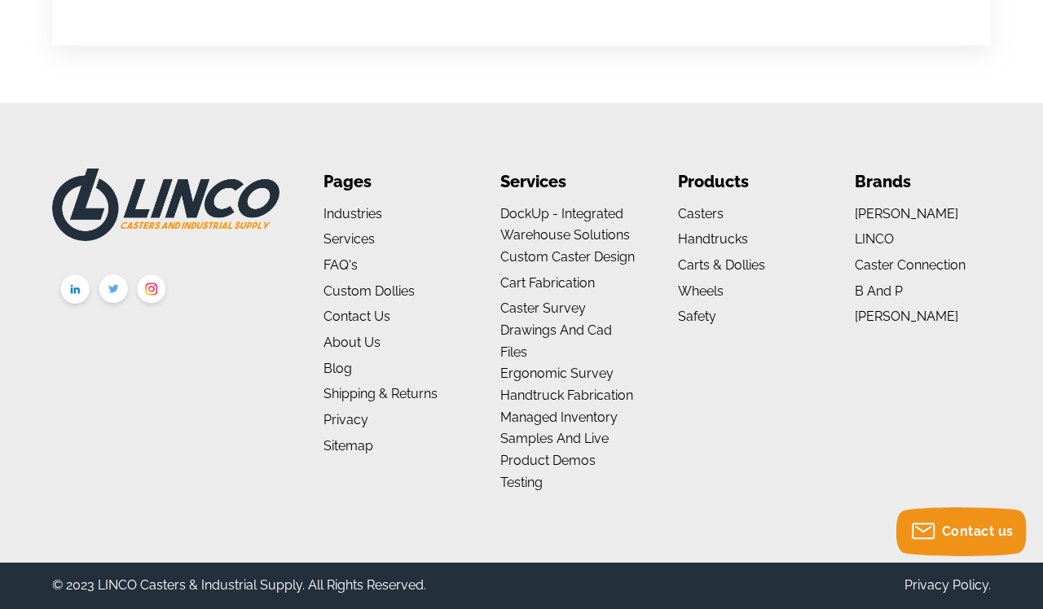
scroll to position [2424, 2]
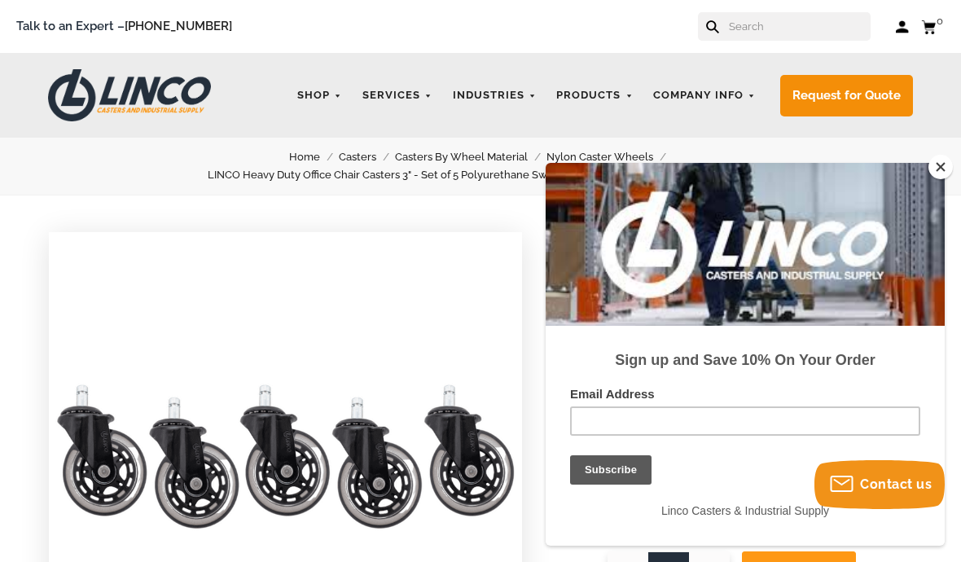
click at [936, 169] on button "Close" at bounding box center [941, 167] width 24 height 24
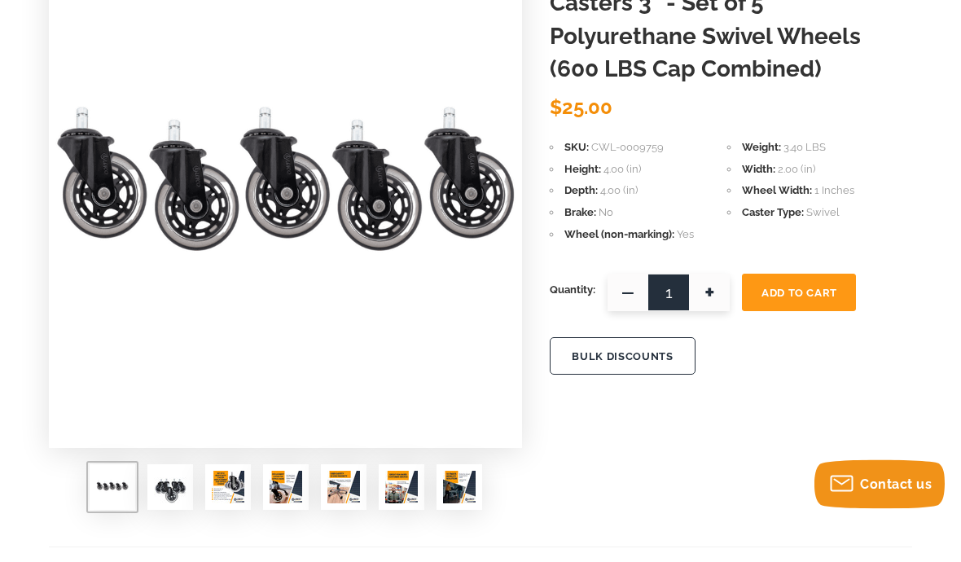
scroll to position [278, 0]
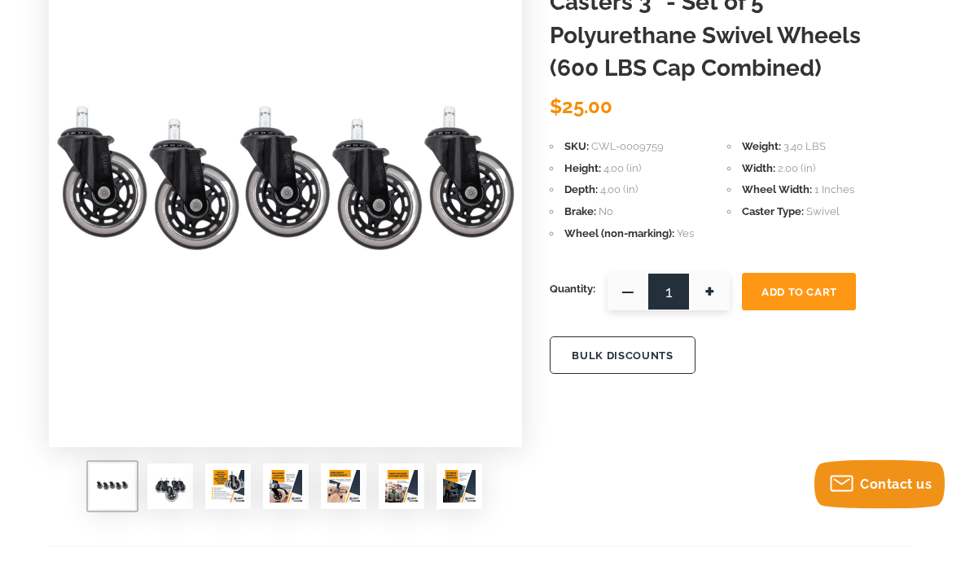
click at [285, 489] on img at bounding box center [286, 487] width 33 height 33
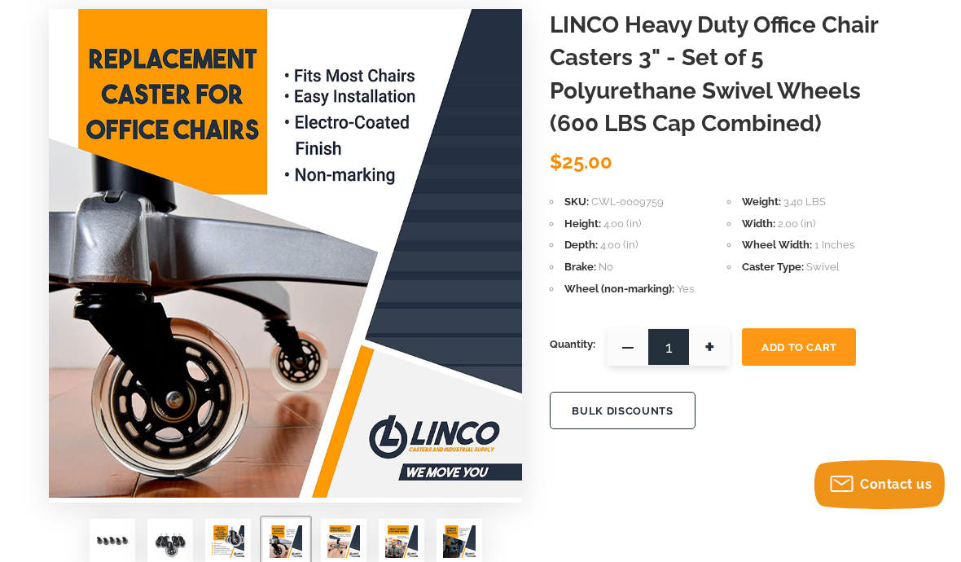
scroll to position [222, 0]
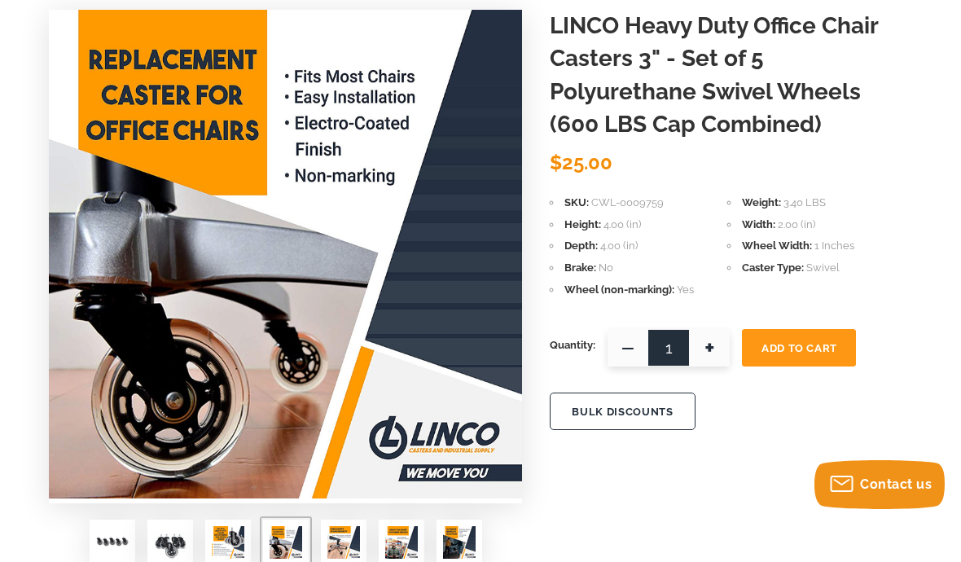
click at [348, 544] on img at bounding box center [343, 542] width 33 height 33
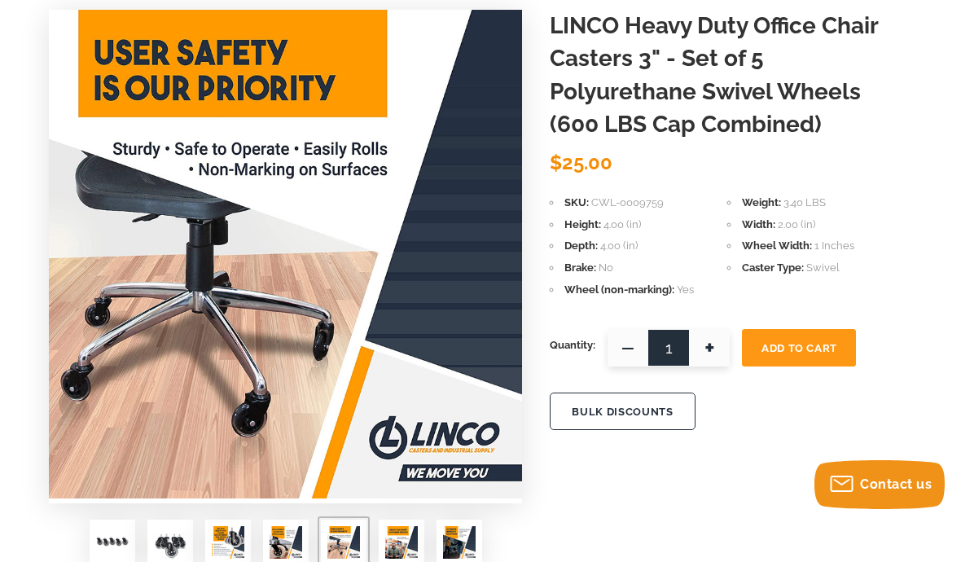
click at [402, 540] on img at bounding box center [401, 542] width 33 height 33
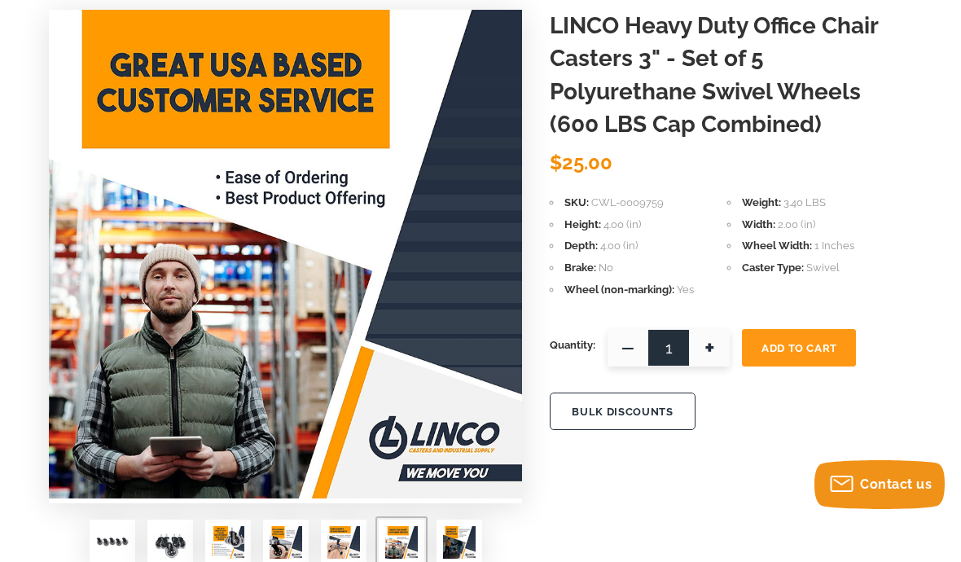
click at [459, 542] on img at bounding box center [459, 542] width 33 height 33
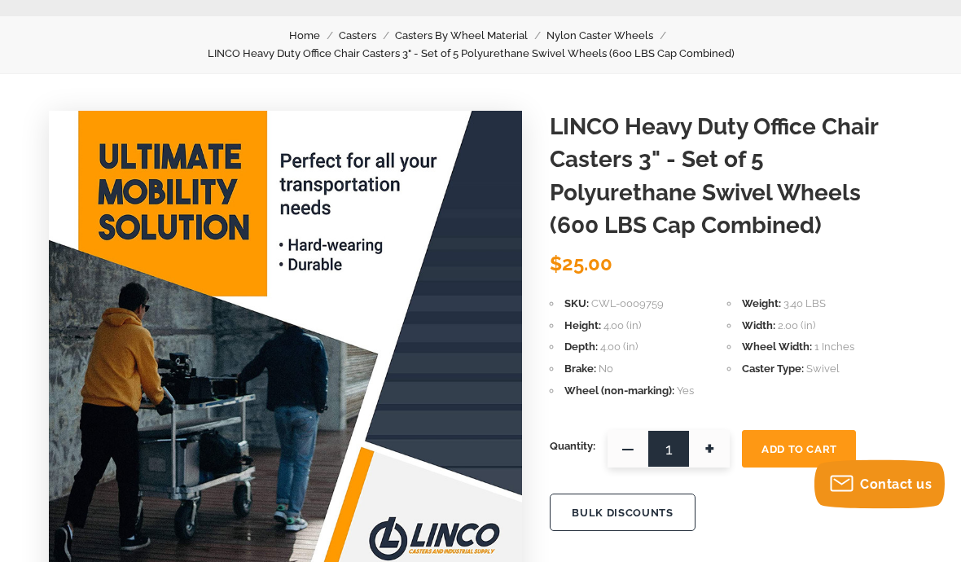
scroll to position [0, 0]
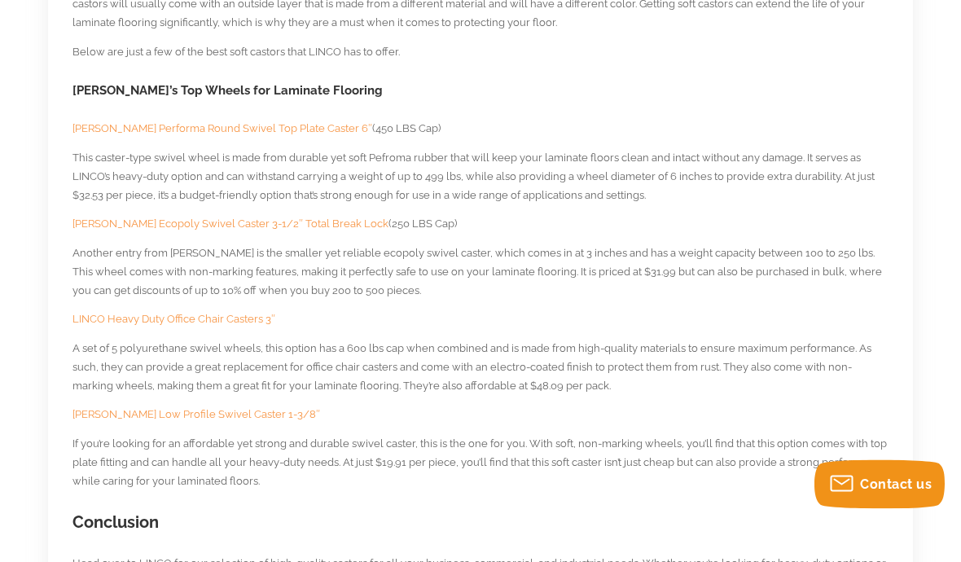
scroll to position [1044, 0]
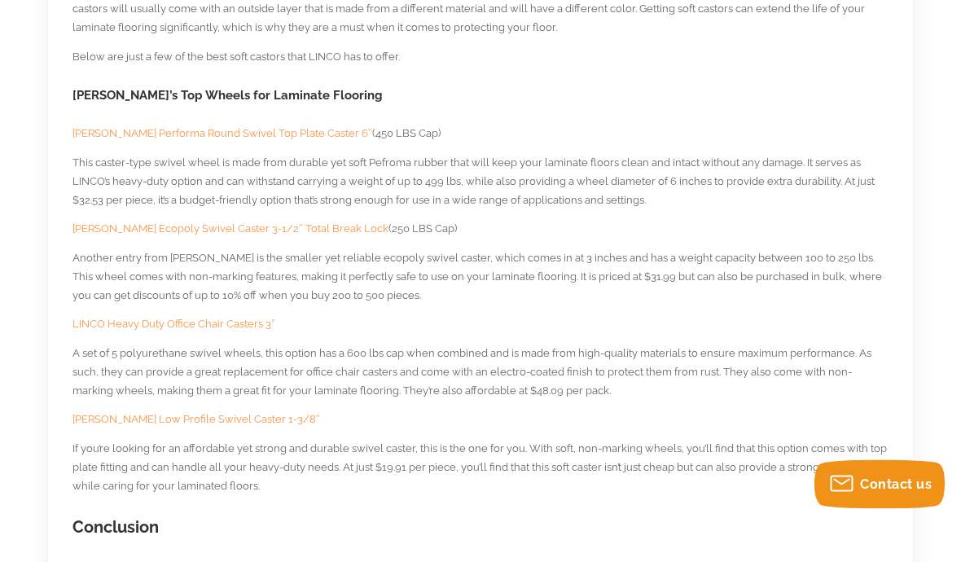
scroll to position [1046, 0]
click at [230, 318] on span "LINCO Heavy Duty Office Chair Casters 3″" at bounding box center [174, 324] width 203 height 12
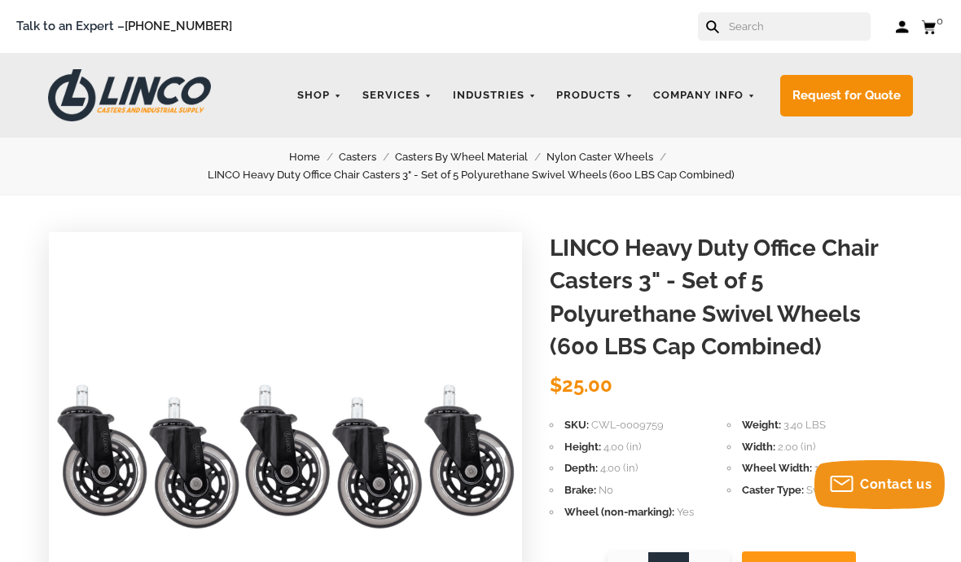
click at [733, 1] on div "Talk to an Expert – [PHONE_NUMBER] Log in Cart 0 Your Cart Your cart is empty" at bounding box center [480, 26] width 961 height 53
